Goal: Task Accomplishment & Management: Complete application form

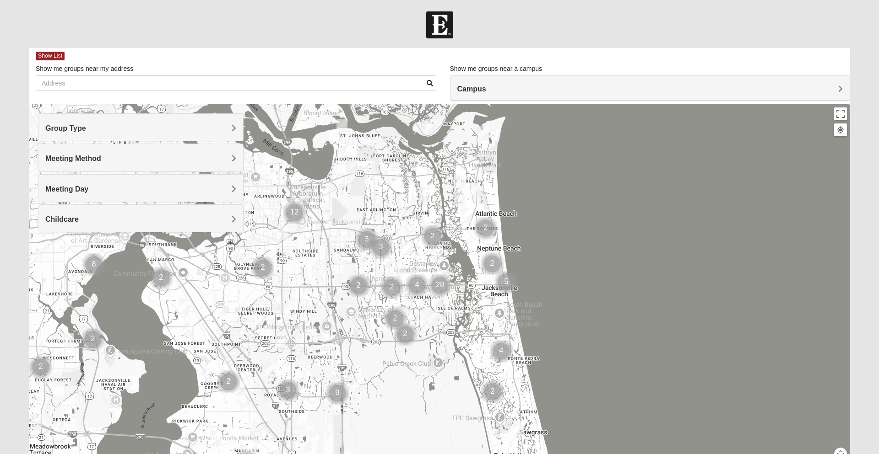
click at [443, 273] on div at bounding box center [439, 287] width 821 height 366
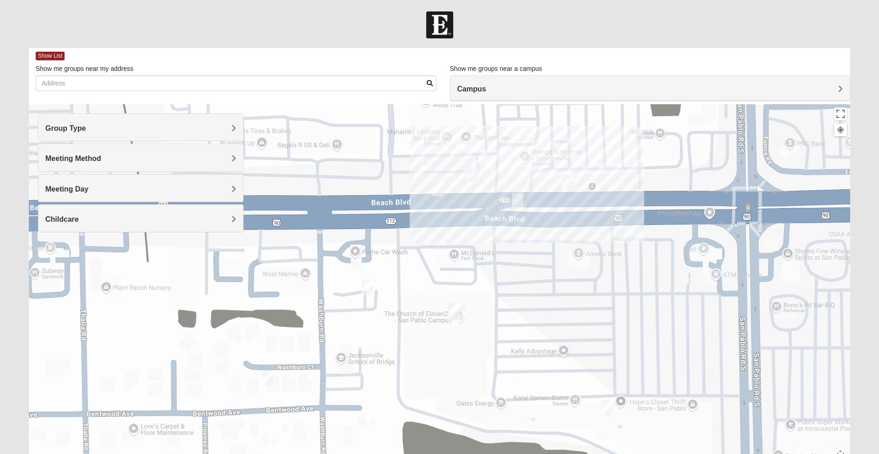
click at [597, 81] on div "Campus" at bounding box center [650, 88] width 400 height 25
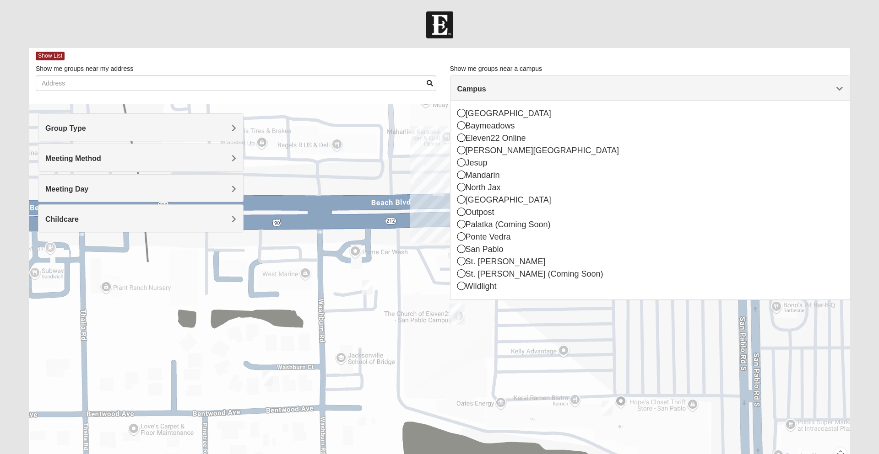
click at [486, 113] on div "Arlington" at bounding box center [650, 114] width 386 height 12
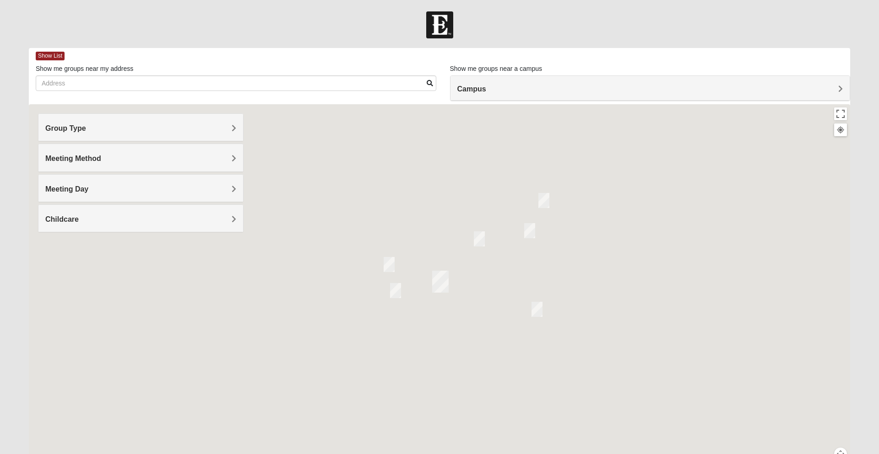
click at [465, 108] on div at bounding box center [439, 287] width 821 height 366
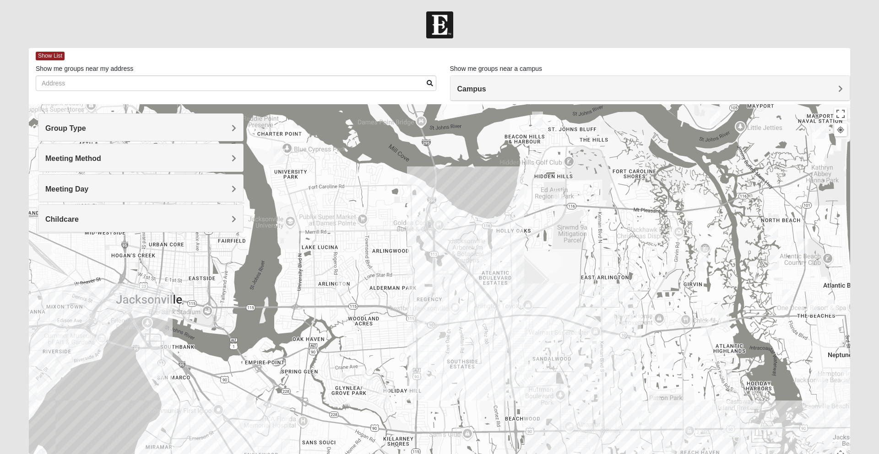
click at [88, 189] on span "Meeting Day" at bounding box center [66, 189] width 43 height 8
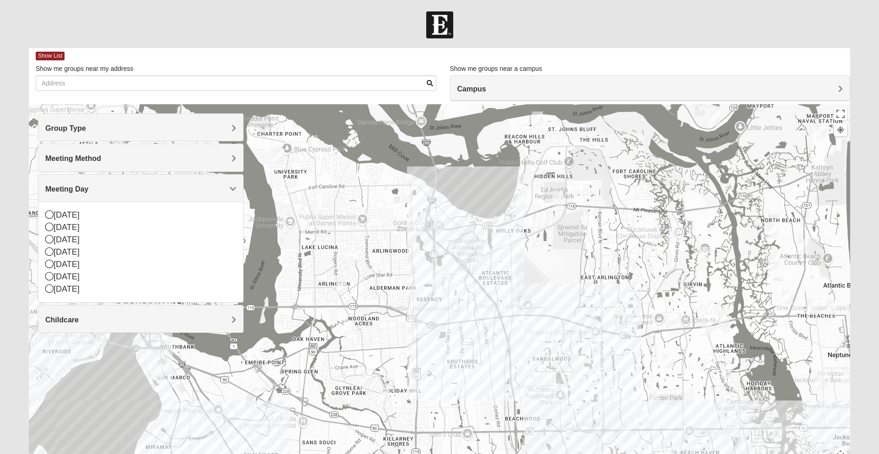
click at [77, 222] on div "[DATE]" at bounding box center [140, 228] width 191 height 12
click at [63, 306] on div "Childcare" at bounding box center [140, 319] width 205 height 27
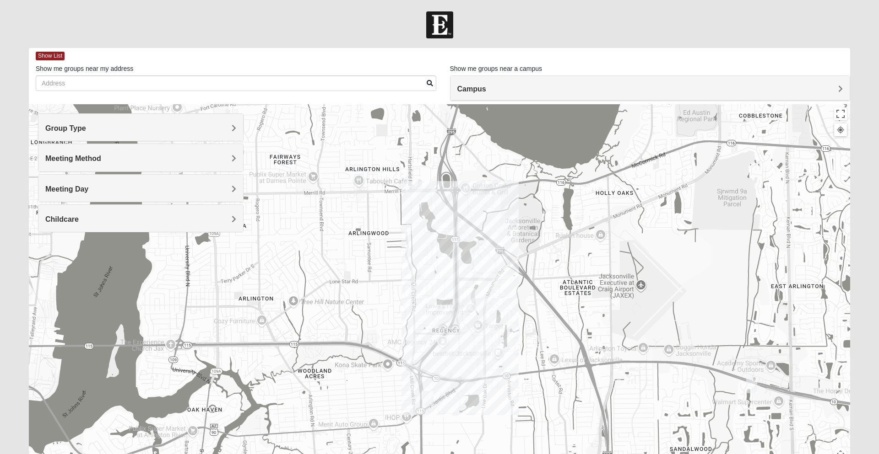
click at [476, 318] on img "On Campus Mixed Pritchett/Maccurrach 32225" at bounding box center [471, 318] width 18 height 22
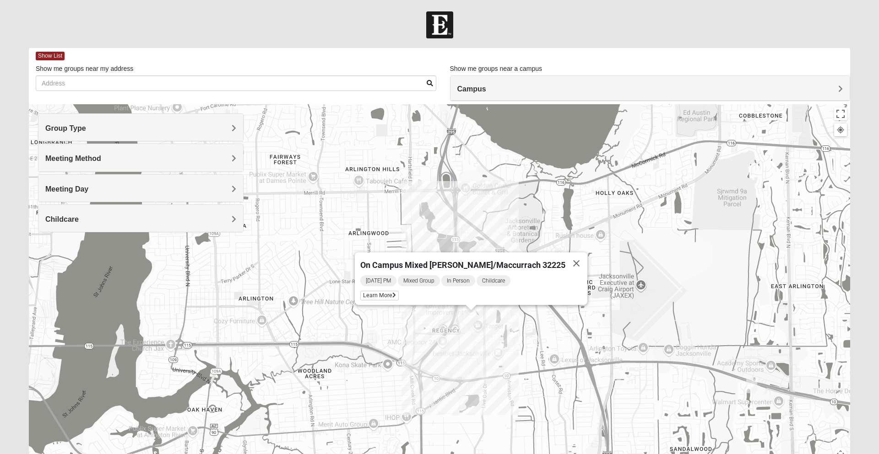
click at [501, 202] on div "On Campus Mixed Pritchett/Maccurrach 32225 Monday PM Mixed Group In Person Chil…" at bounding box center [439, 287] width 821 height 366
click at [570, 253] on button "Close" at bounding box center [576, 264] width 22 height 22
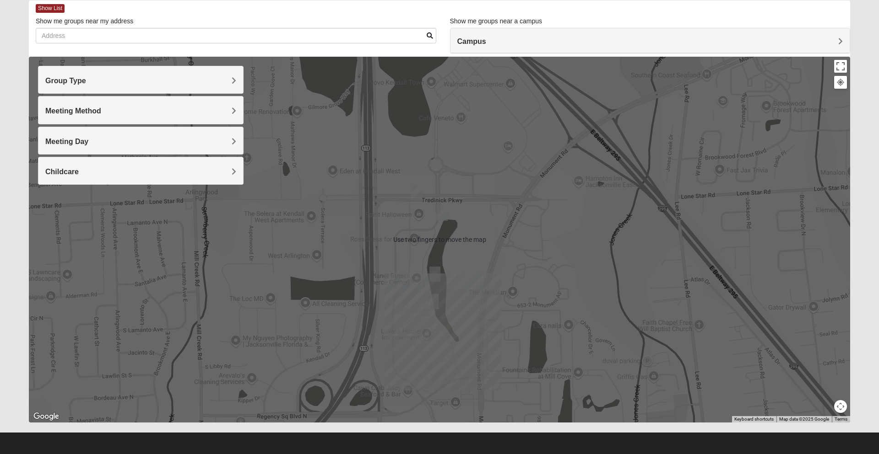
scroll to position [49, 0]
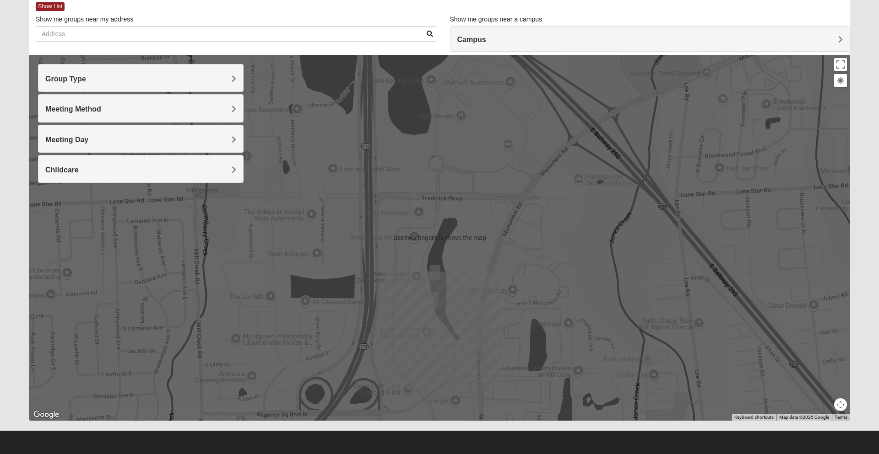
click at [394, 323] on div at bounding box center [439, 238] width 821 height 366
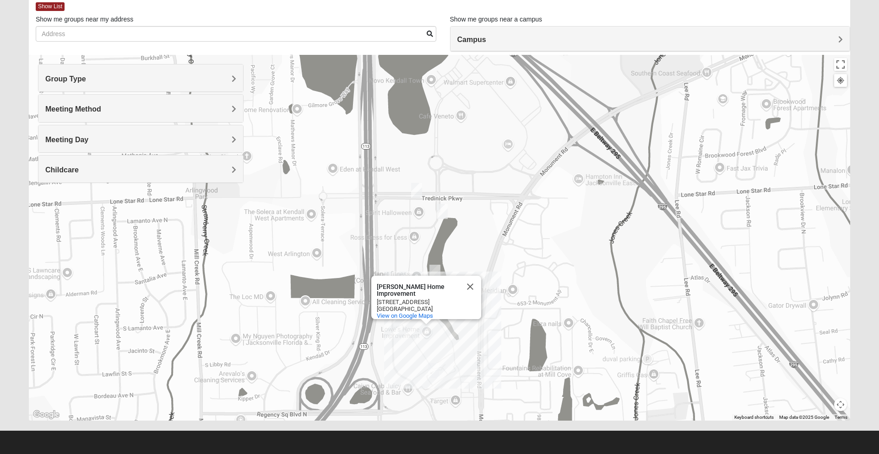
click at [478, 276] on button "Close" at bounding box center [470, 287] width 22 height 22
click at [393, 285] on img "On Campus Mixed Clark 32225" at bounding box center [396, 289] width 18 height 22
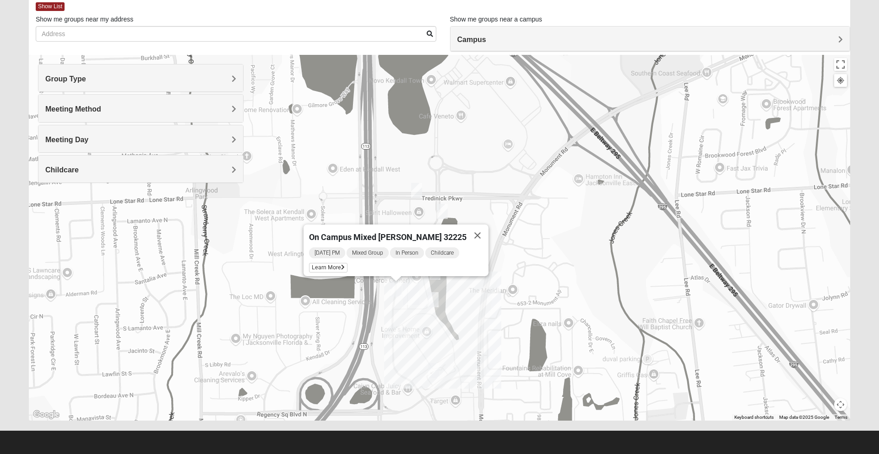
click at [466, 225] on button "Close" at bounding box center [477, 236] width 22 height 22
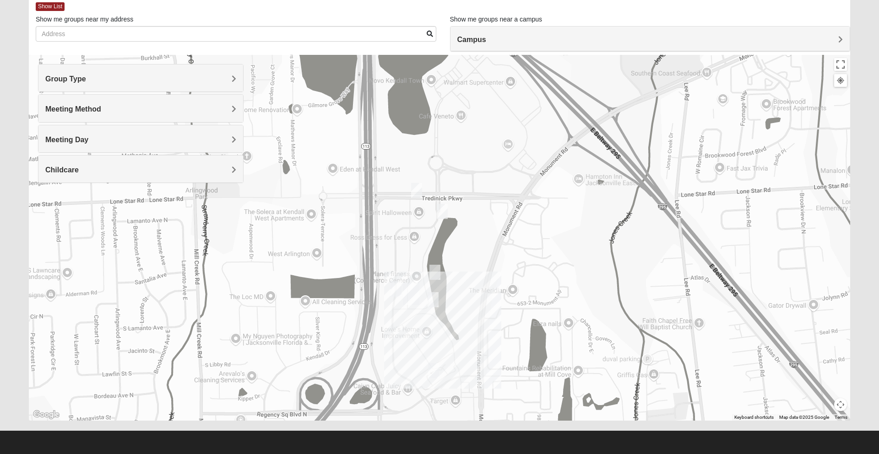
click at [432, 300] on img "On Campus Mens Harrison 32225" at bounding box center [433, 300] width 18 height 22
click at [503, 238] on button "Close" at bounding box center [514, 247] width 22 height 22
click at [442, 204] on img "On campus Mens Sitterson 32225" at bounding box center [442, 211] width 18 height 22
click at [511, 150] on button "Close" at bounding box center [522, 158] width 22 height 22
click at [421, 189] on img "On Campus Womens Davis 32225" at bounding box center [416, 190] width 18 height 22
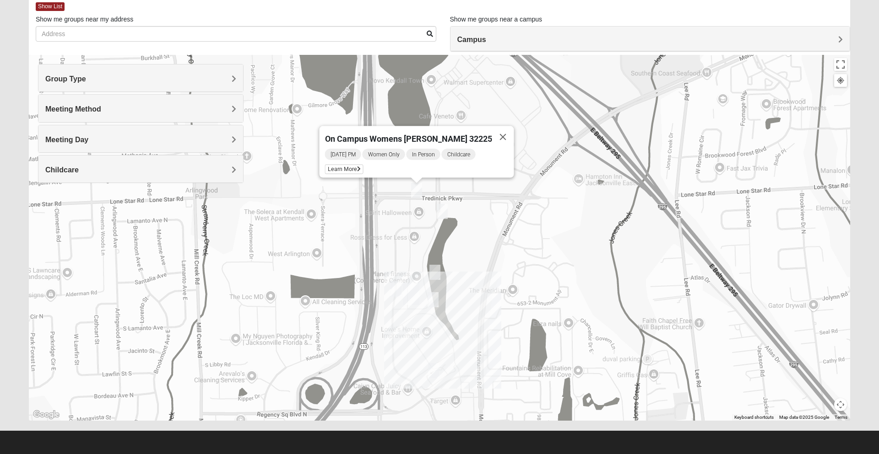
click at [492, 126] on button "Close" at bounding box center [503, 137] width 22 height 22
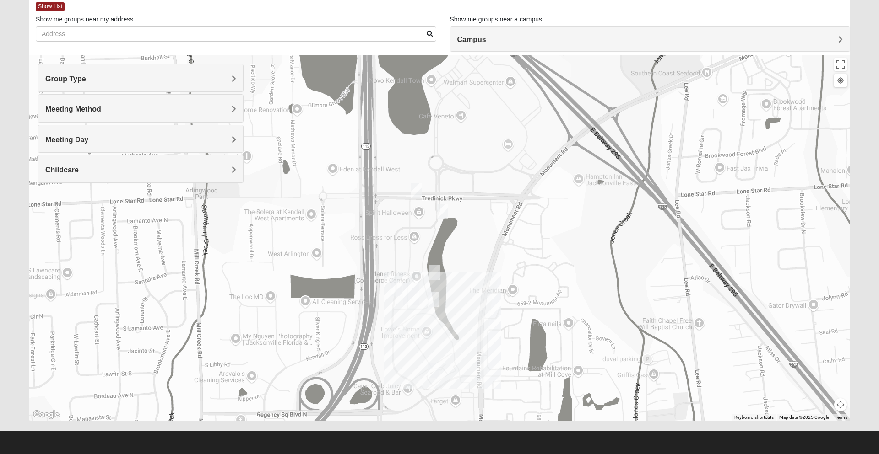
click at [434, 362] on img "On Campus Mixed Pritchett/Maccurrach 32225" at bounding box center [433, 371] width 18 height 22
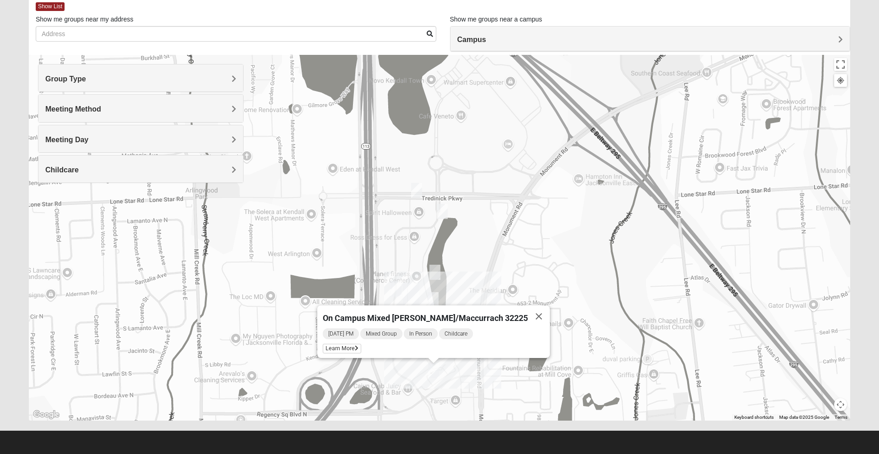
click at [528, 307] on button "Close" at bounding box center [539, 317] width 22 height 22
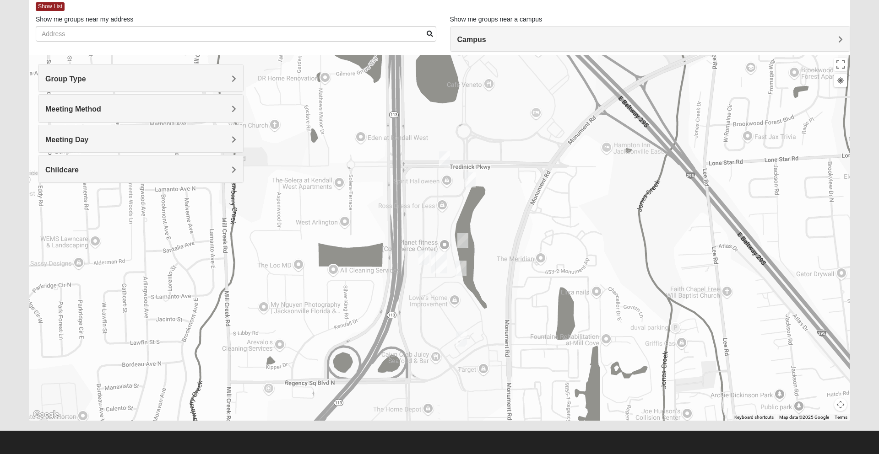
click at [438, 267] on img "Arlington" at bounding box center [439, 262] width 24 height 29
click at [444, 261] on img "Arlington" at bounding box center [439, 262] width 24 height 29
click at [471, 212] on button "Close" at bounding box center [482, 222] width 22 height 22
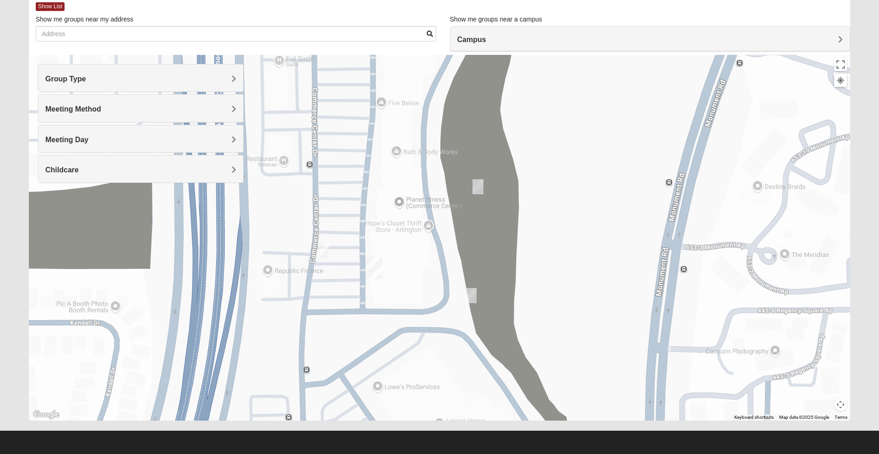
click at [378, 272] on img "Arlington" at bounding box center [374, 268] width 24 height 29
click at [230, 66] on div "Group Type" at bounding box center [140, 78] width 205 height 27
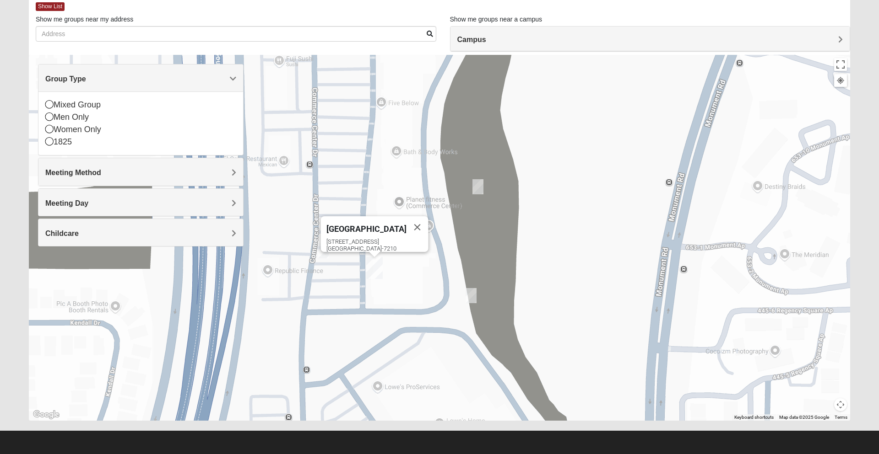
click at [73, 146] on div "1825" at bounding box center [140, 142] width 191 height 12
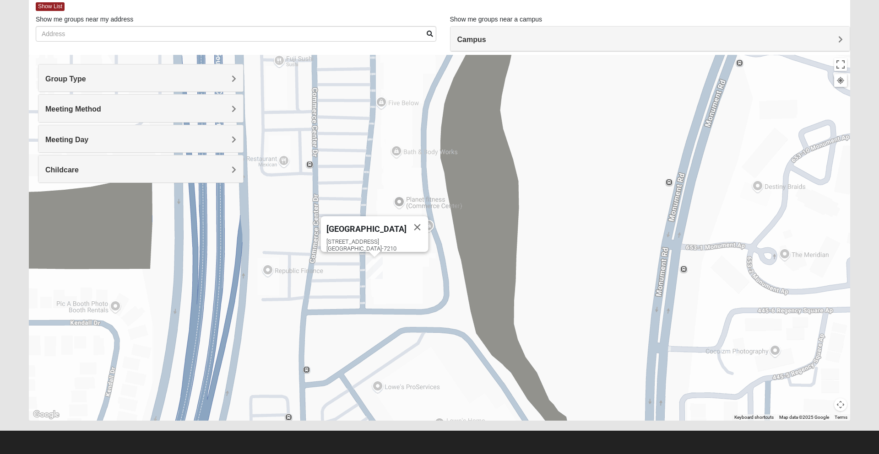
click at [408, 216] on button "Close" at bounding box center [417, 227] width 22 height 22
click at [230, 139] on h4 "Meeting Day" at bounding box center [140, 139] width 191 height 9
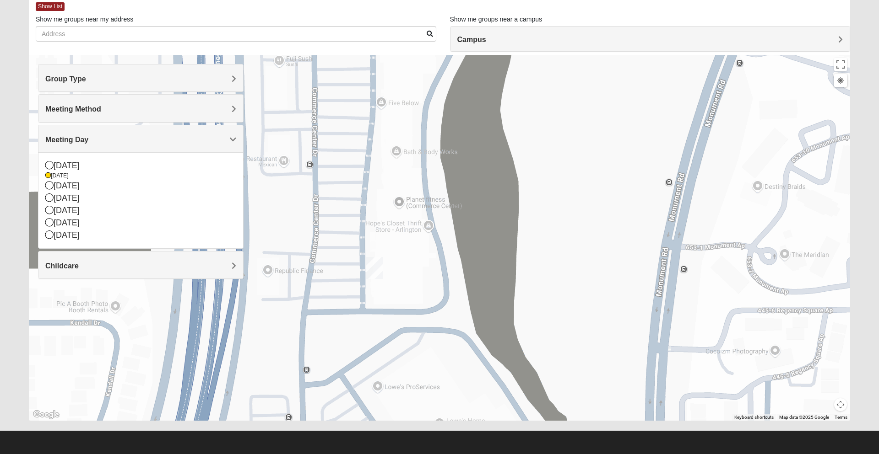
click at [224, 142] on h4 "Meeting Day" at bounding box center [140, 139] width 191 height 9
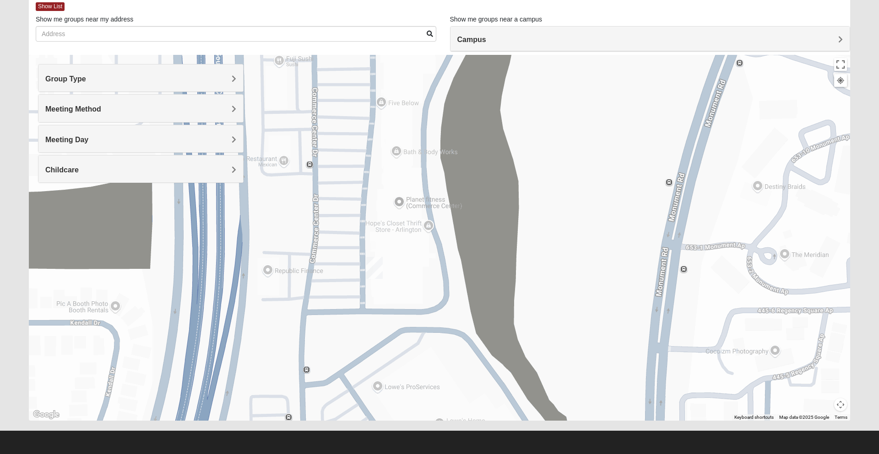
click at [226, 113] on h4 "Meeting Method" at bounding box center [140, 109] width 191 height 9
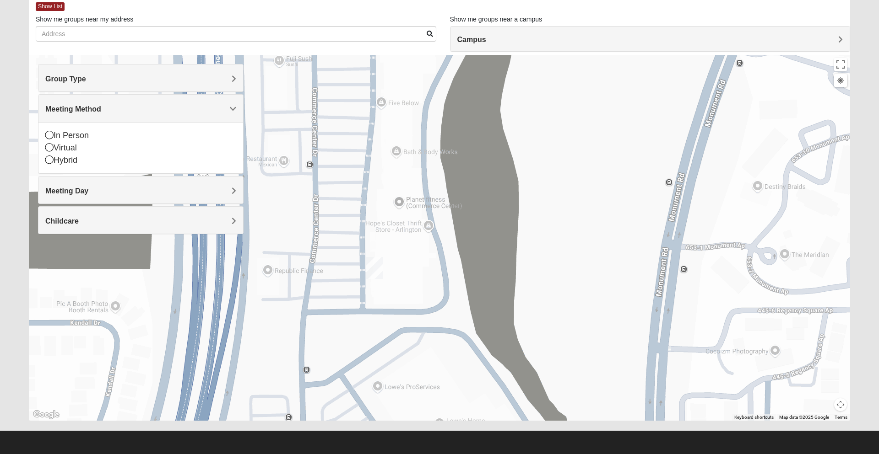
click at [43, 136] on div "In Person Virtual Hybrid" at bounding box center [140, 147] width 205 height 51
click at [48, 136] on icon at bounding box center [49, 135] width 8 height 8
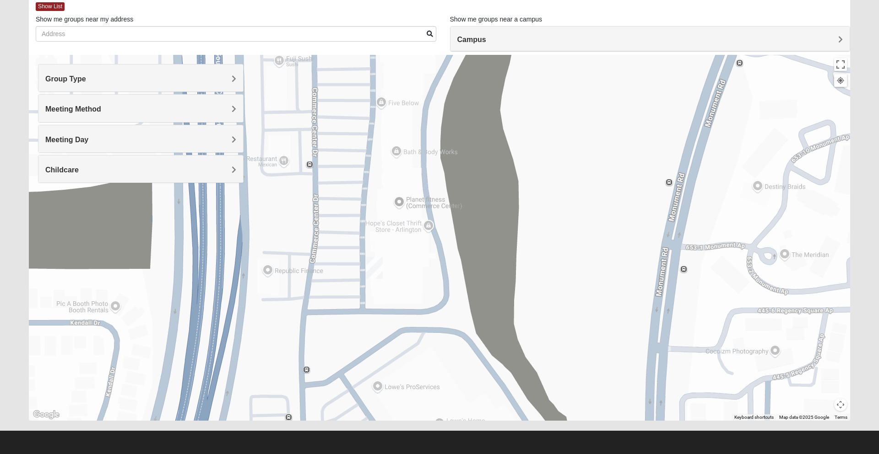
click at [120, 77] on h4 "Group Type" at bounding box center [140, 79] width 191 height 9
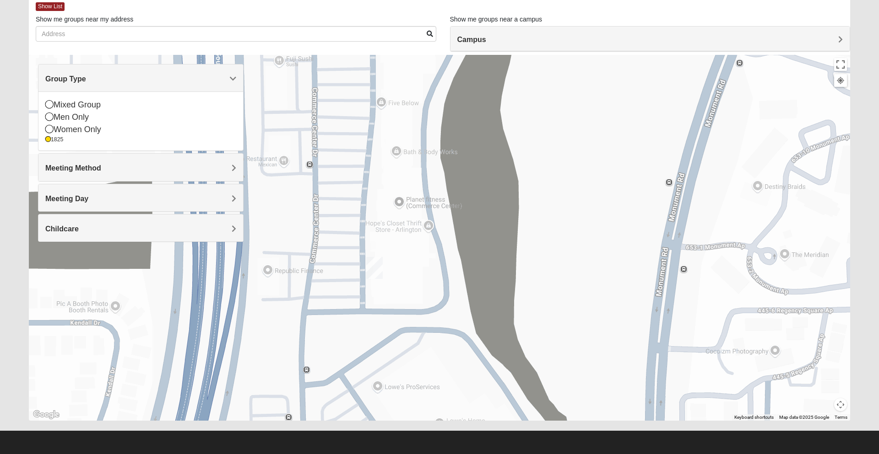
click at [220, 162] on div "Meeting Method" at bounding box center [140, 167] width 205 height 27
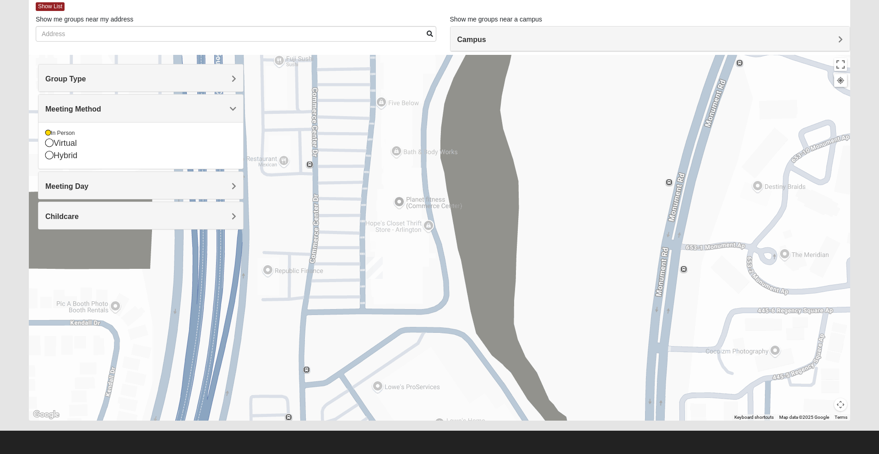
click at [207, 86] on div "Group Type" at bounding box center [140, 78] width 205 height 27
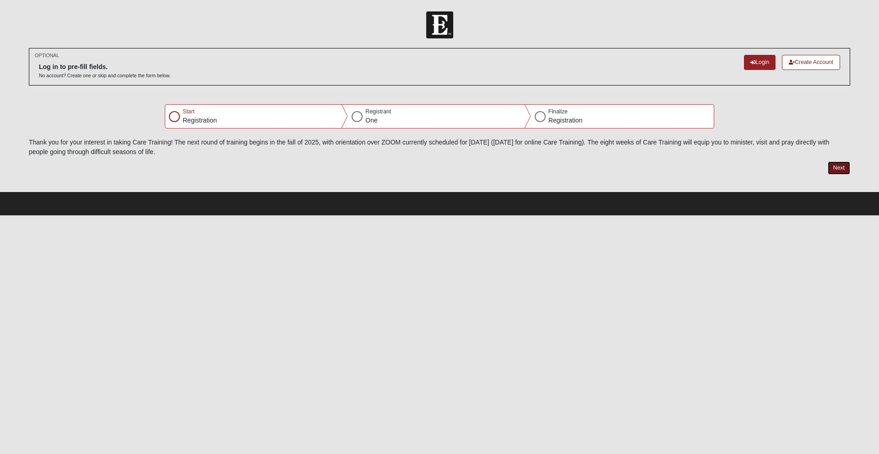
click at [839, 170] on button "Next" at bounding box center [838, 168] width 22 height 13
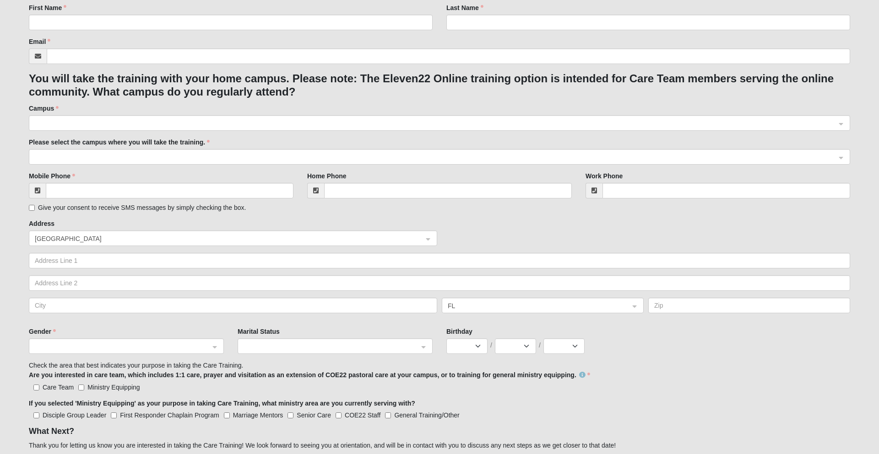
scroll to position [236, 0]
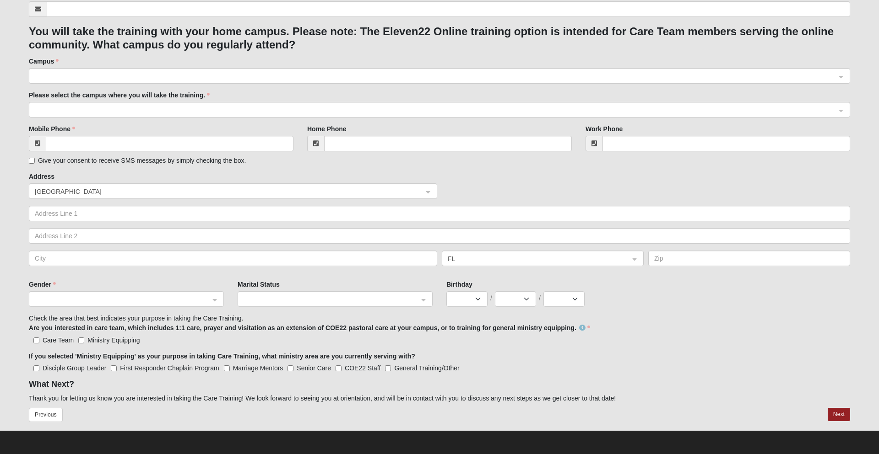
click at [212, 74] on span at bounding box center [435, 76] width 801 height 10
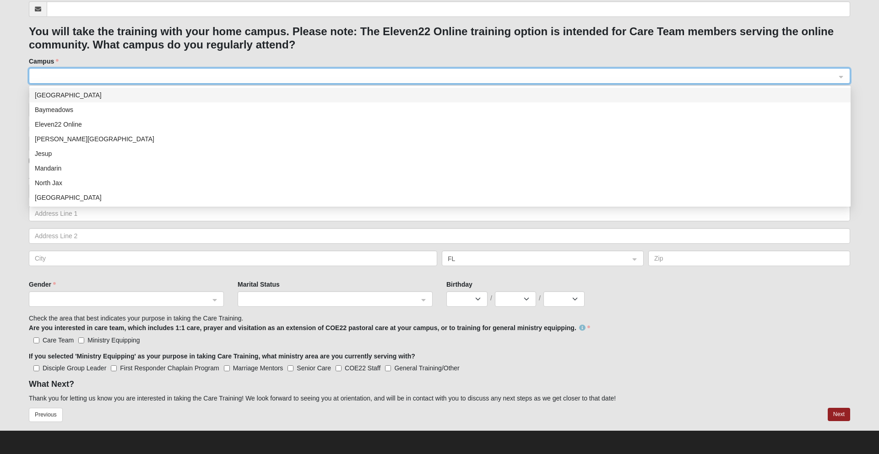
click at [64, 97] on div "Arlington" at bounding box center [440, 95] width 810 height 10
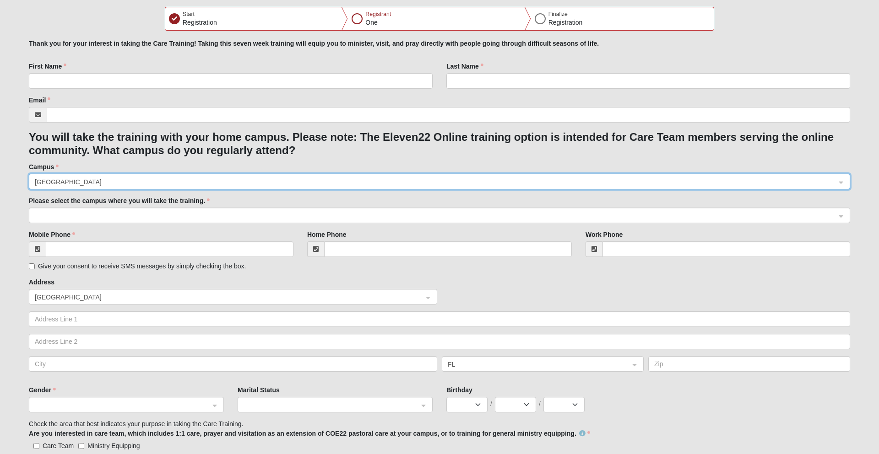
scroll to position [129, 0]
click at [116, 89] on input "First Name" at bounding box center [231, 82] width 404 height 16
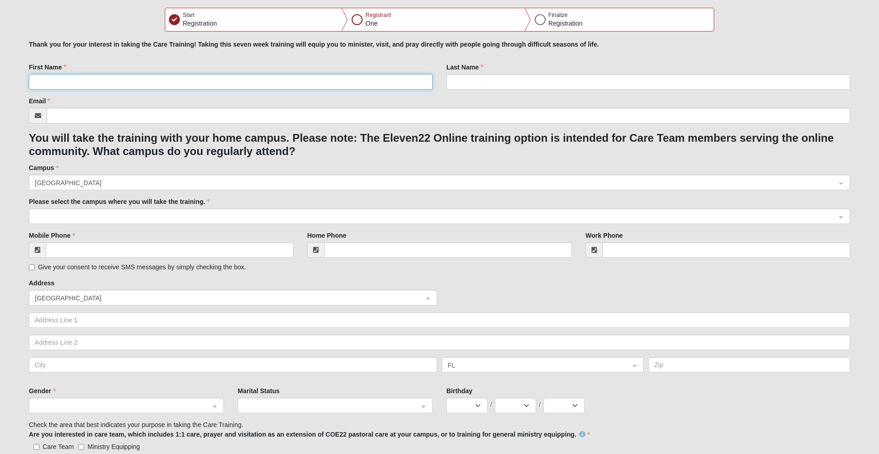
click at [111, 82] on input "First Name" at bounding box center [231, 82] width 404 height 16
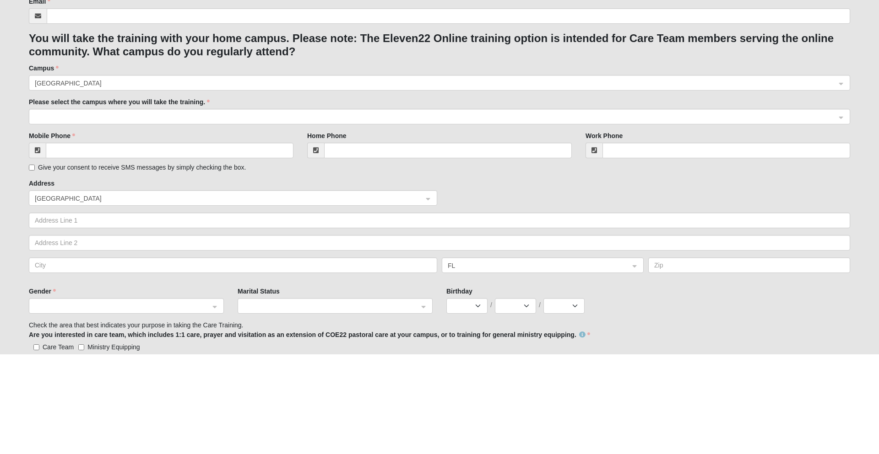
click at [122, 216] on span at bounding box center [435, 217] width 801 height 10
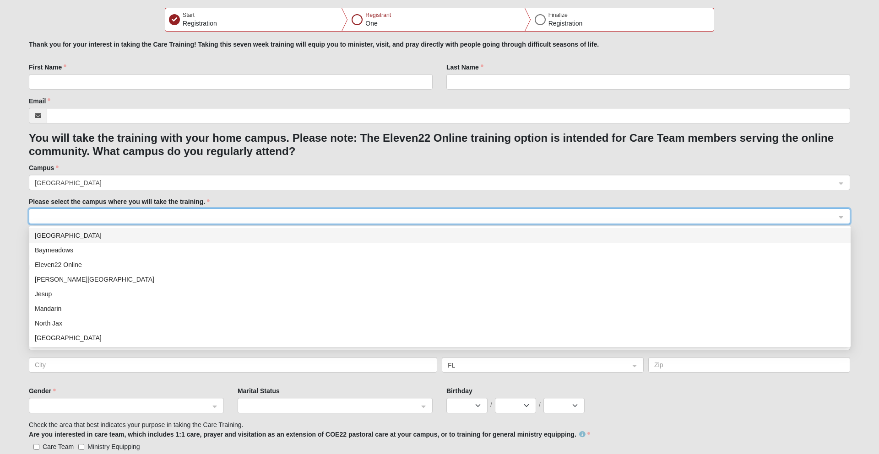
click at [56, 236] on div "Arlington" at bounding box center [440, 236] width 810 height 10
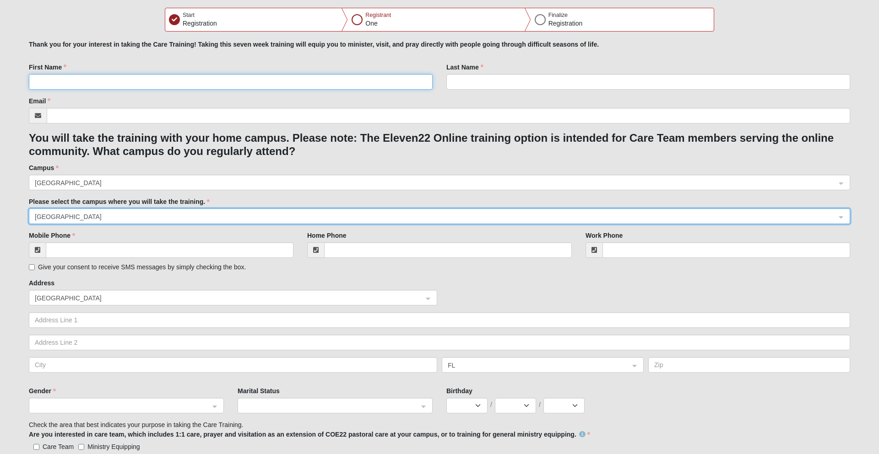
click at [91, 80] on input "First Name" at bounding box center [231, 82] width 404 height 16
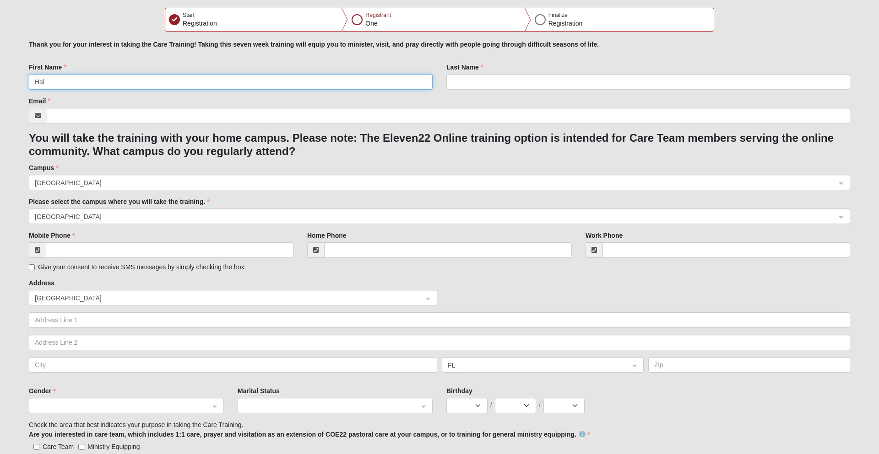
type input "Hal"
click at [481, 80] on input "Last Name" at bounding box center [648, 82] width 404 height 16
type input "Lee"
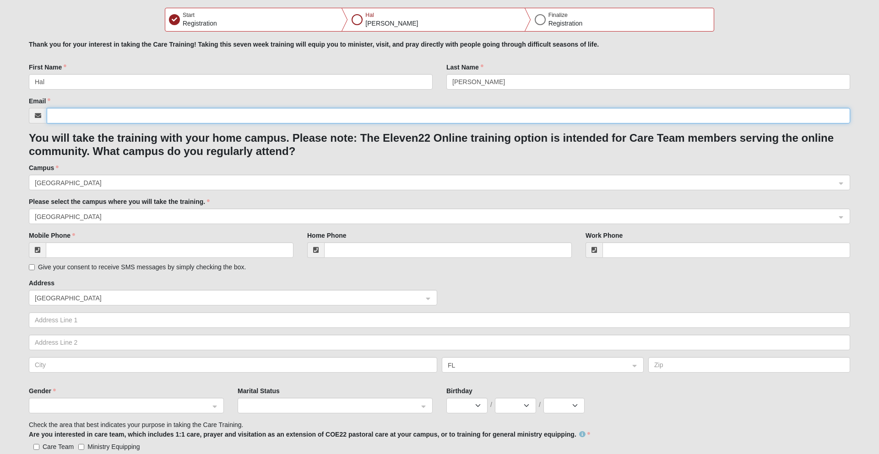
click at [104, 113] on input "Email" at bounding box center [448, 116] width 803 height 16
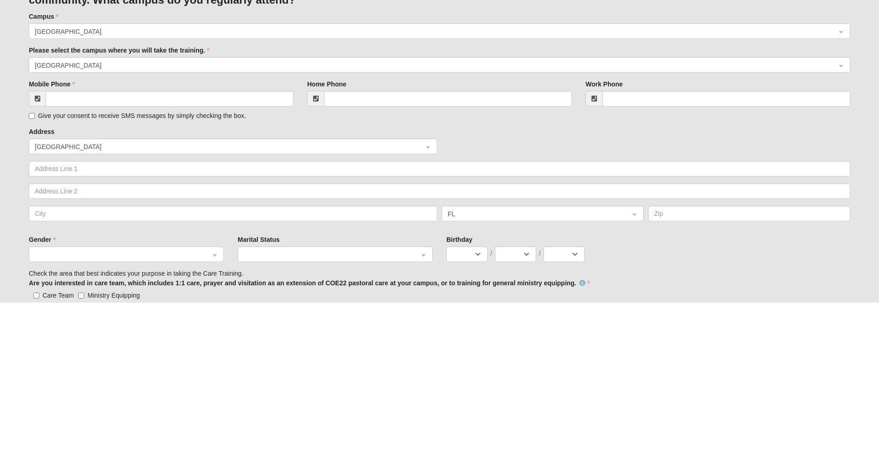
type input "hal0.0lee@gmal.com"
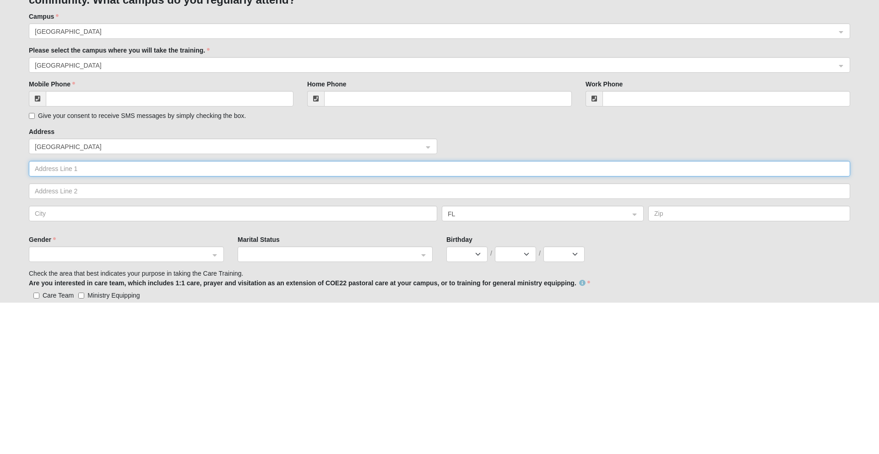
click at [86, 319] on input "text" at bounding box center [439, 321] width 821 height 16
type input "320 North 18th Street"
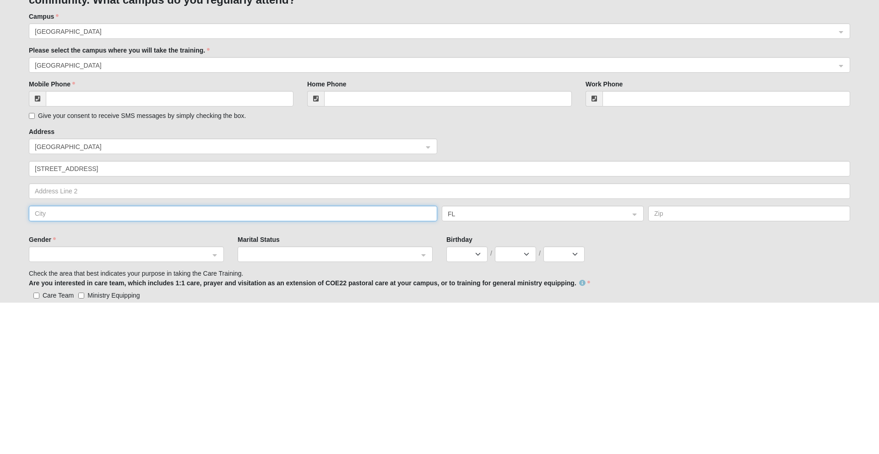
click at [69, 368] on input "text" at bounding box center [233, 365] width 408 height 16
type input "Fernandina Beach"
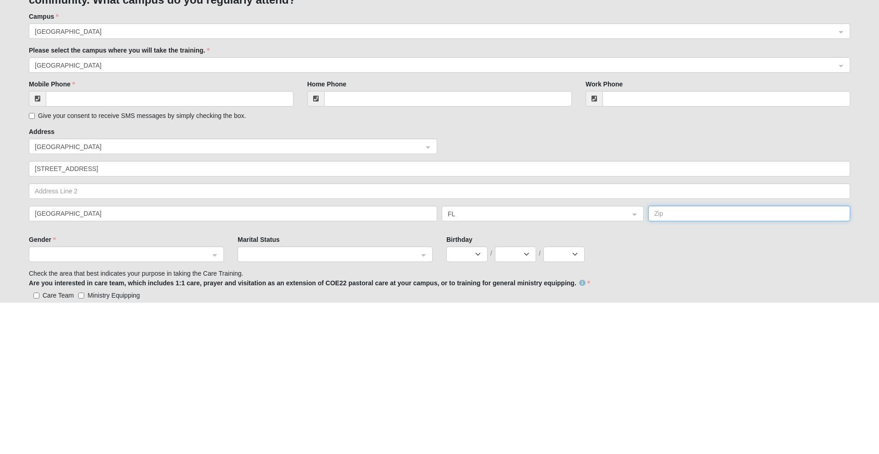
click at [687, 368] on input "text" at bounding box center [749, 365] width 202 height 16
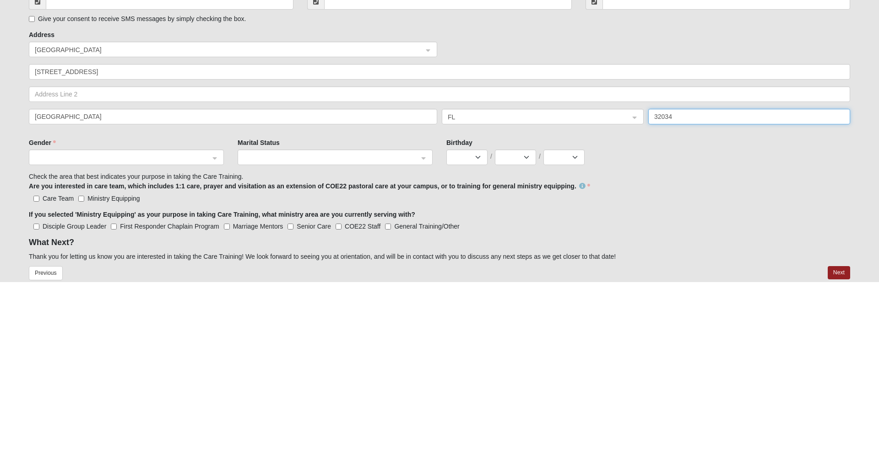
scroll to position [206, 0]
click at [208, 332] on span at bounding box center [122, 329] width 175 height 10
type input "32034"
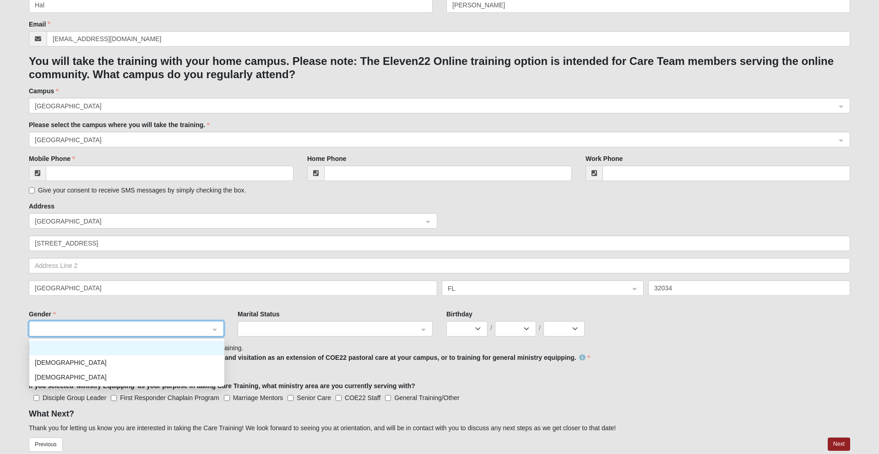
click at [183, 361] on div "Male" at bounding box center [127, 363] width 184 height 10
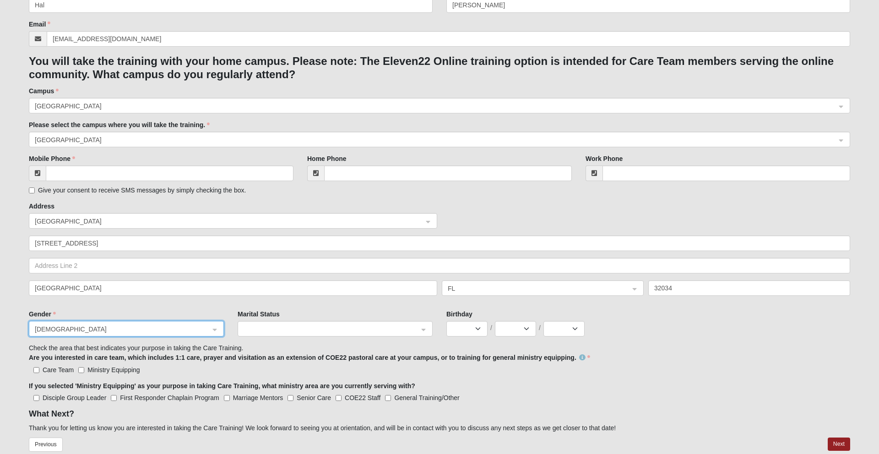
click at [317, 328] on span at bounding box center [330, 329] width 175 height 10
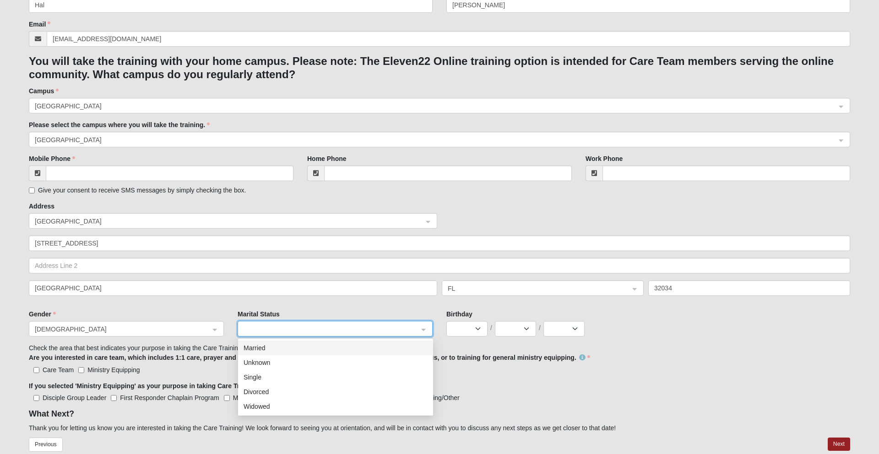
click at [265, 390] on div "Divorced" at bounding box center [335, 392] width 184 height 10
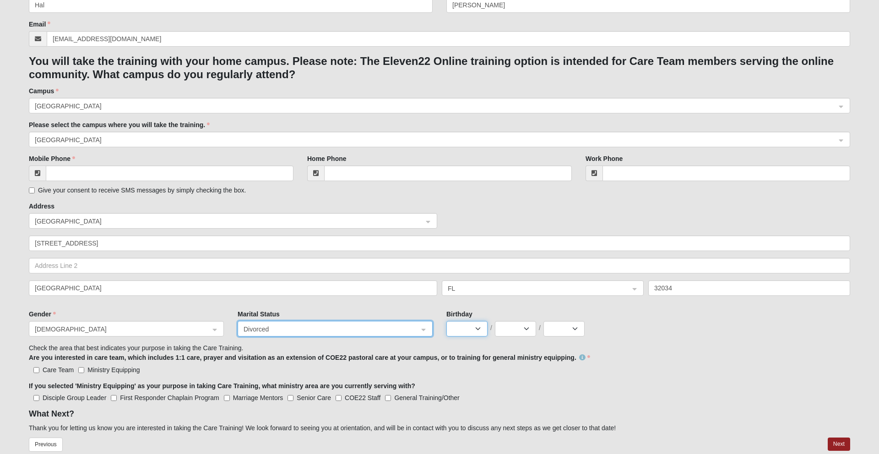
click at [479, 327] on select "Jan Feb Mar Apr May Jun Jul Aug Sep Oct Nov Dec" at bounding box center [466, 329] width 41 height 16
select select "5"
click at [446, 321] on select "Jan Feb Mar Apr May Jun Jul Aug Sep Oct Nov Dec" at bounding box center [466, 329] width 41 height 16
click at [523, 327] on select "1 2 3 4 5 6 7 8 9 10 11 12 13 14 15 16 17 18 19 20 21 22 23 24 25 26 27 28 29 3…" at bounding box center [515, 329] width 41 height 16
select select "31"
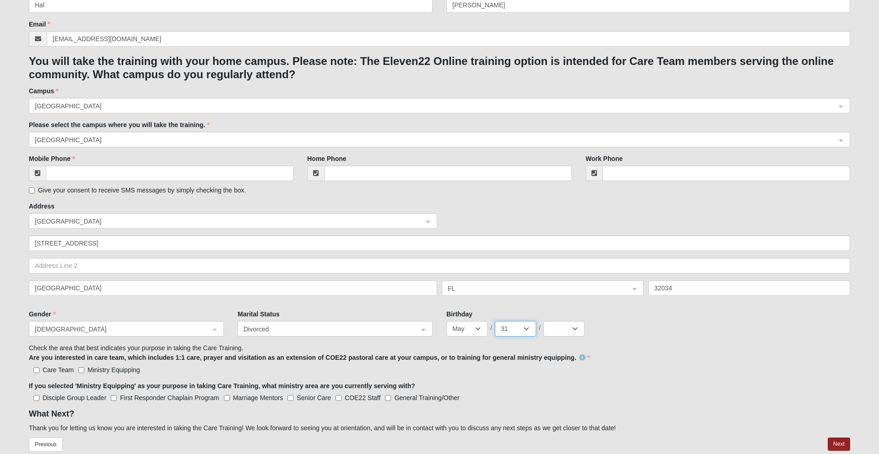
click at [495, 321] on select "1 2 3 4 5 6 7 8 9 10 11 12 13 14 15 16 17 18 19 20 21 22 23 24 25 26 27 28 29 3…" at bounding box center [515, 329] width 41 height 16
click at [572, 328] on select "2025 2024 2023 2022 2021 2020 2019 2018 2017 2016 2015 2014 2013 2012 2011 2010…" at bounding box center [563, 329] width 41 height 16
select select "1964"
click at [543, 321] on select "2025 2024 2023 2022 2021 2020 2019 2018 2017 2016 2015 2014 2013 2012 2011 2010…" at bounding box center [563, 329] width 41 height 16
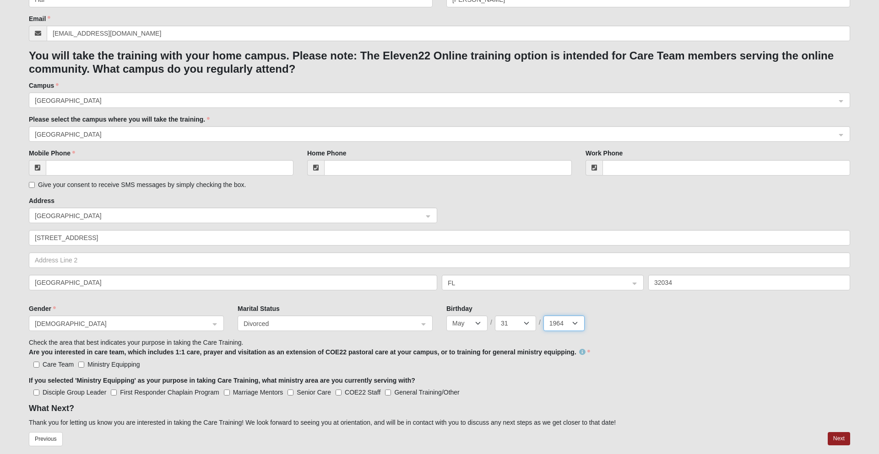
scroll to position [236, 0]
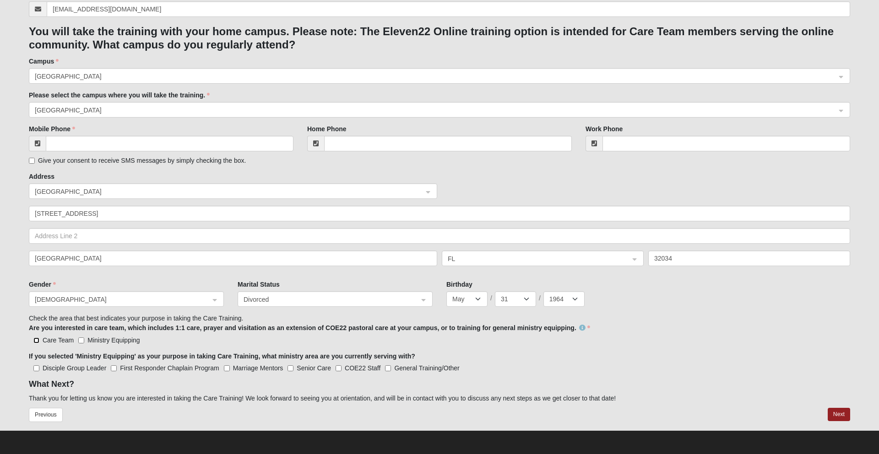
click at [36, 341] on input "Care Team" at bounding box center [36, 341] width 6 height 6
checkbox input "true"
click at [113, 141] on input "Mobile Phone" at bounding box center [170, 144] width 248 height 16
type input "(904) 277-1600"
click at [355, 145] on input "Home Phone" at bounding box center [448, 144] width 248 height 16
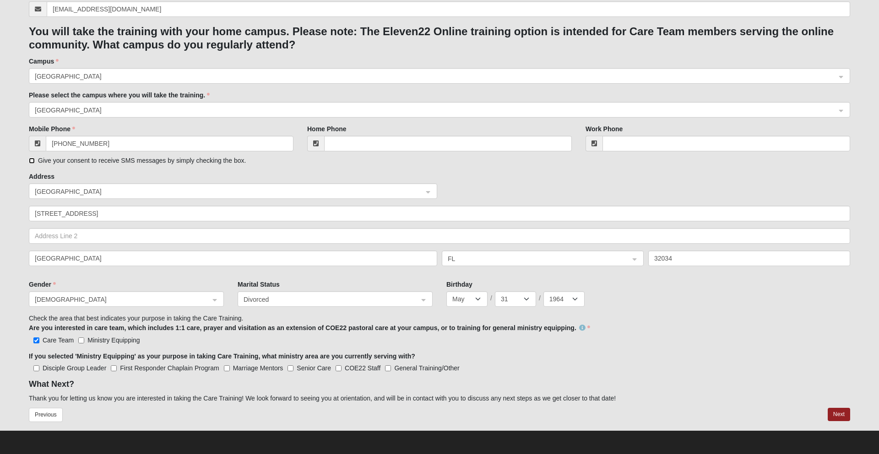
click at [32, 161] on input "Give your consent to receive SMS messages by simply checking the box." at bounding box center [32, 161] width 6 height 6
checkbox input "true"
click at [838, 414] on button "Next" at bounding box center [838, 414] width 22 height 13
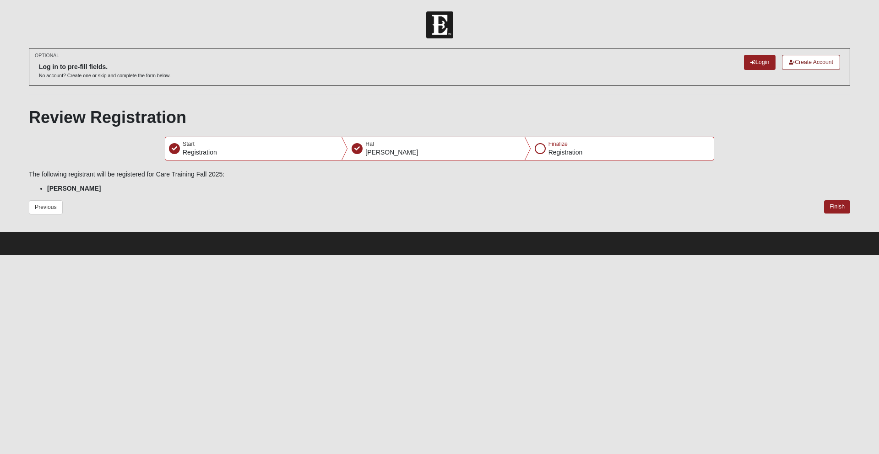
click at [544, 153] on div "Finalize Registration" at bounding box center [622, 148] width 183 height 23
click at [544, 150] on div at bounding box center [540, 148] width 11 height 11
click at [538, 144] on div at bounding box center [540, 148] width 11 height 11
click at [538, 145] on div at bounding box center [540, 148] width 11 height 11
click at [540, 154] on div at bounding box center [540, 148] width 11 height 11
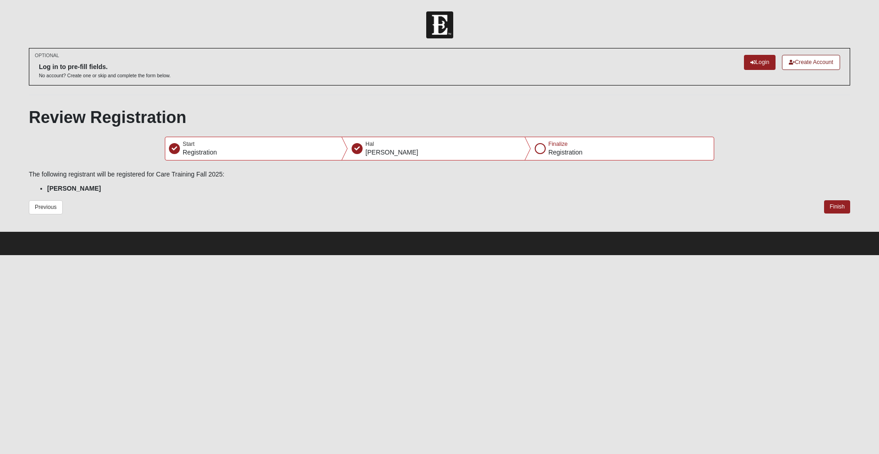
click at [533, 148] on div "Finalize Registration" at bounding box center [622, 148] width 183 height 23
click at [838, 204] on button "Finish" at bounding box center [837, 206] width 26 height 13
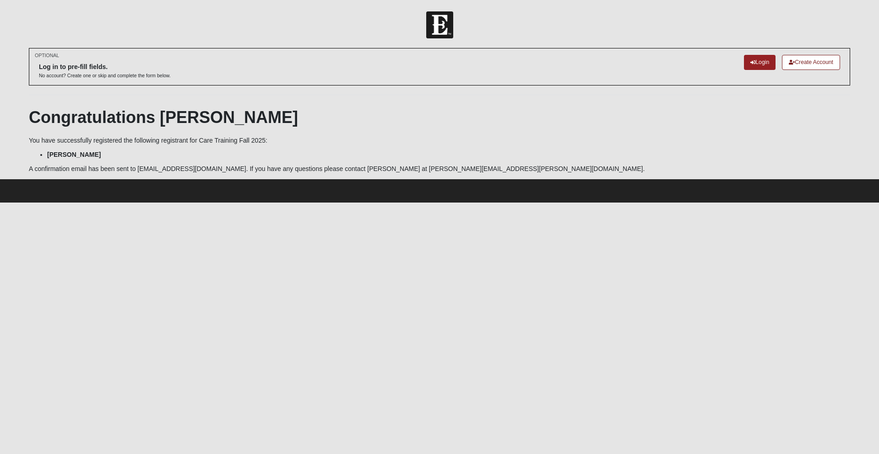
click at [607, 203] on html "Log In Care Training Fall 2025 Error OPTIONAL Log in to pre-fill fields." at bounding box center [439, 101] width 879 height 203
click at [266, 155] on li "Hal Lee" at bounding box center [448, 155] width 803 height 10
click at [135, 147] on div "You have successfully registered the following registrant for Care Training Fal…" at bounding box center [439, 155] width 821 height 38
click at [572, 203] on html "Log In Care Training Fall 2025 Error OPTIONAL Log in to pre-fill fields." at bounding box center [439, 101] width 879 height 203
click at [595, 203] on html "Log In Care Training Fall 2025 Error OPTIONAL Log in to pre-fill fields." at bounding box center [439, 101] width 879 height 203
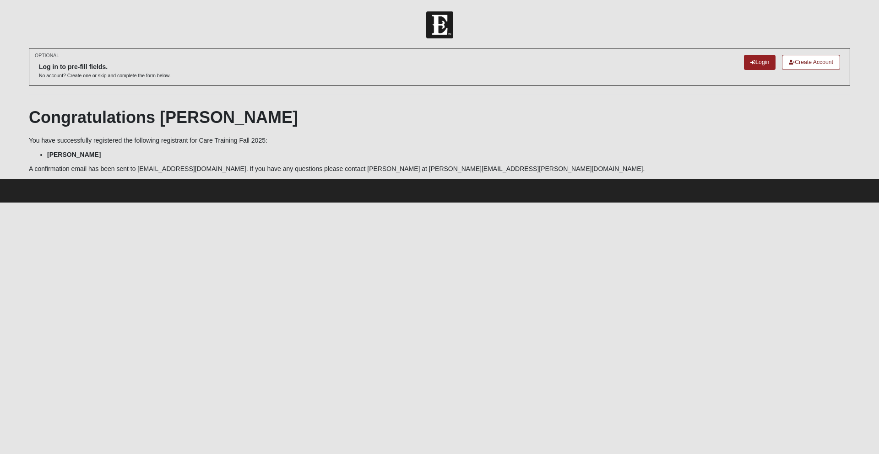
click at [620, 203] on html "Log In Care Training Fall 2025 Error OPTIONAL Log in to pre-fill fields." at bounding box center [439, 101] width 879 height 203
click at [634, 203] on html "Log In Care Training Fall 2025 Error OPTIONAL Log in to pre-fill fields." at bounding box center [439, 101] width 879 height 203
click at [606, 203] on html "Log In Care Training Fall 2025 Error OPTIONAL Log in to pre-fill fields." at bounding box center [439, 101] width 879 height 203
